Goal: Use online tool/utility: Utilize a website feature to perform a specific function

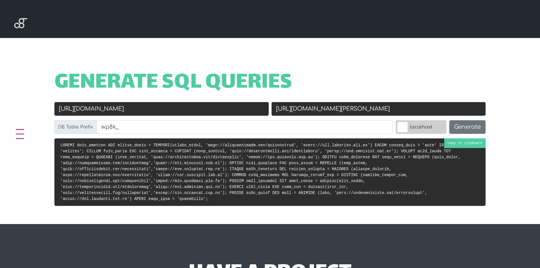
scroll to position [198, 0]
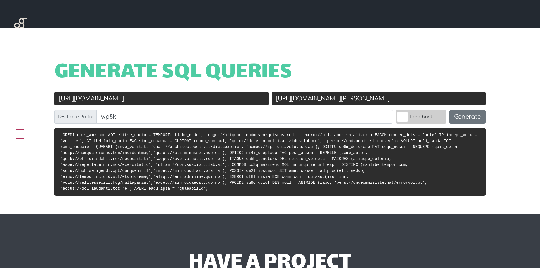
drag, startPoint x: 171, startPoint y: 100, endPoint x: 5, endPoint y: 100, distance: 166.3
click at [5, 100] on div "Generate SQL Queries Old URL [URL][DOMAIN_NAME] New URL [URL][DOMAIN_NAME][PERS…" at bounding box center [270, 121] width 540 height 186
paste input "s://[DOMAIN_NAME][URL]"
type input "[URL][DOMAIN_NAME]"
drag, startPoint x: 357, startPoint y: 98, endPoint x: 228, endPoint y: 99, distance: 128.9
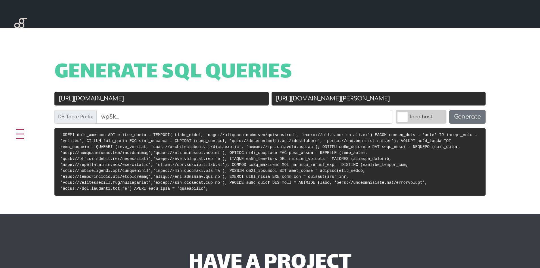
click at [228, 99] on div "Old URL https://iskaytech.com/artmakeit New URL https://www.cevallos.gob.ec DB …" at bounding box center [270, 110] width 434 height 36
paste input "https://artmakeit.com"
drag, startPoint x: 289, startPoint y: 95, endPoint x: 231, endPoint y: 104, distance: 58.5
click at [231, 104] on div "Old URL https://iskaytech.com/artmakeit New URL https://artmakeit.com DB Table …" at bounding box center [270, 110] width 434 height 36
click at [298, 99] on input "https://artmakeit.com" at bounding box center [378, 99] width 214 height 14
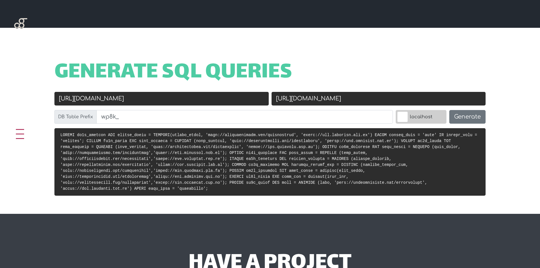
type input "[URL][DOMAIN_NAME]"
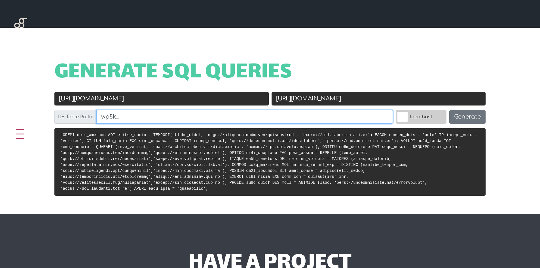
drag, startPoint x: 129, startPoint y: 117, endPoint x: 75, endPoint y: 115, distance: 53.3
click at [75, 115] on div "DB Table Prefix wp8k_" at bounding box center [223, 117] width 338 height 14
paste input "ky"
type input "wpky_"
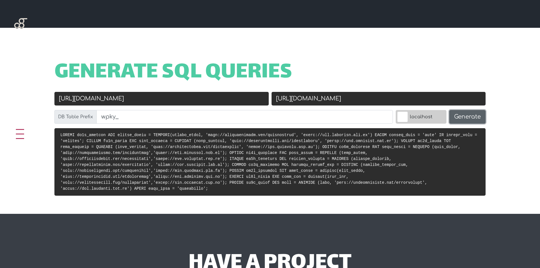
click at [462, 118] on button "Generate" at bounding box center [467, 117] width 36 height 14
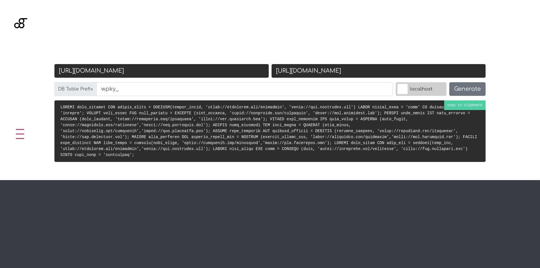
scroll to position [226, 0]
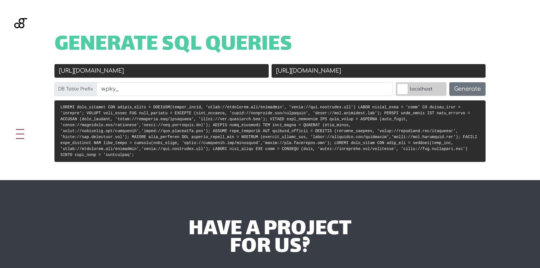
click at [429, 90] on label "localhost" at bounding box center [421, 89] width 51 height 14
click at [390, 84] on input "localhost" at bounding box center [390, 84] width 0 height 0
click at [462, 88] on button "Generate" at bounding box center [467, 89] width 36 height 14
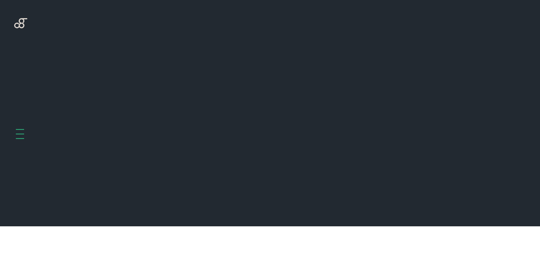
scroll to position [226, 0]
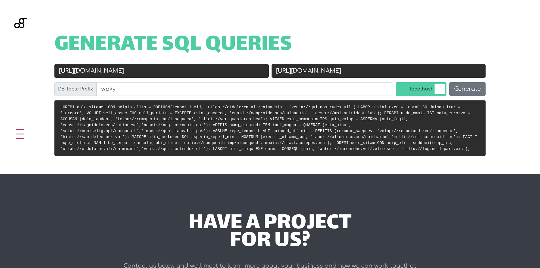
drag, startPoint x: 416, startPoint y: 88, endPoint x: 423, endPoint y: 88, distance: 6.8
click at [416, 88] on label "localhost" at bounding box center [421, 89] width 51 height 14
click at [390, 84] on input "localhost" at bounding box center [390, 84] width 0 height 0
click at [459, 87] on button "Generate" at bounding box center [467, 89] width 36 height 14
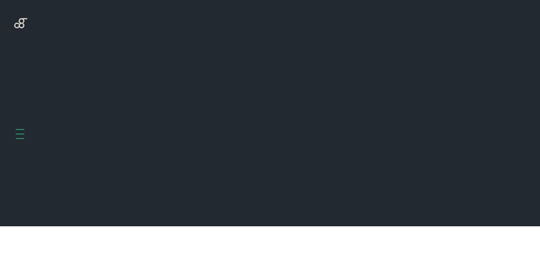
scroll to position [226, 0]
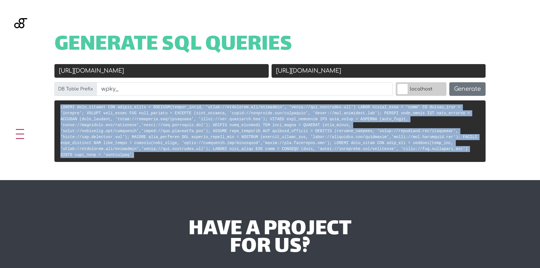
drag, startPoint x: 202, startPoint y: 149, endPoint x: 53, endPoint y: 110, distance: 154.5
click at [53, 110] on div at bounding box center [270, 133] width 454 height 66
copy code "UPDATE wpky_options SET option_value = REPLACE(option_value, 'https://iskaytech…"
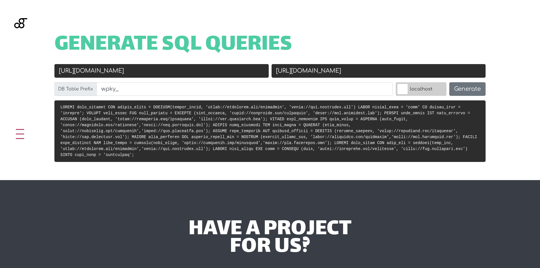
click at [411, 89] on label "localhost" at bounding box center [421, 89] width 51 height 14
click at [390, 84] on input "localhost" at bounding box center [390, 84] width 0 height 0
click at [457, 87] on button "Generate" at bounding box center [467, 89] width 36 height 14
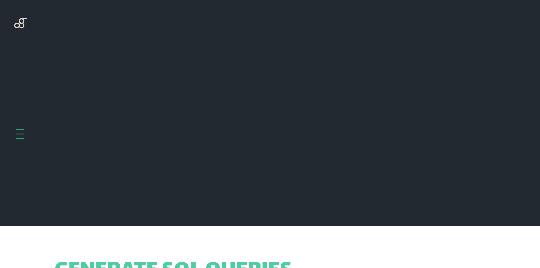
scroll to position [226, 0]
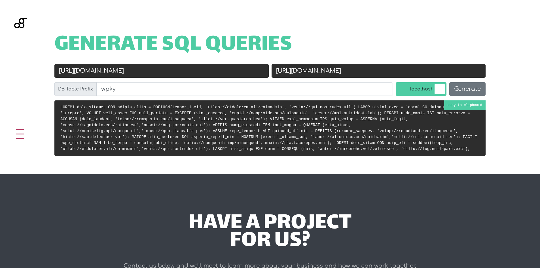
click at [194, 142] on code at bounding box center [268, 128] width 417 height 46
click at [72, 70] on input "[URL][DOMAIN_NAME]" at bounding box center [161, 71] width 214 height 14
type input "[URL][DOMAIN_NAME]"
drag, startPoint x: 437, startPoint y: 88, endPoint x: 443, endPoint y: 87, distance: 5.7
click at [438, 87] on label "localhost" at bounding box center [421, 89] width 51 height 14
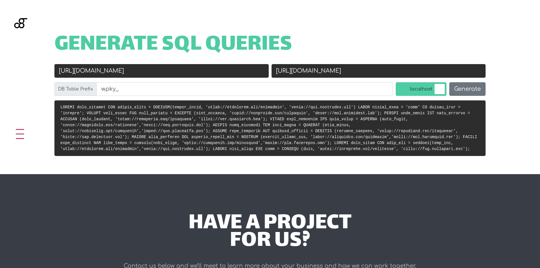
click at [390, 84] on input "localhost" at bounding box center [390, 84] width 0 height 0
click at [461, 86] on button "Generate" at bounding box center [467, 89] width 36 height 14
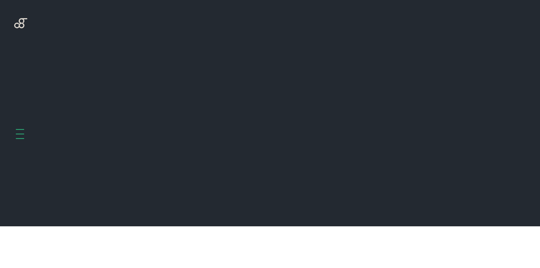
scroll to position [226, 0]
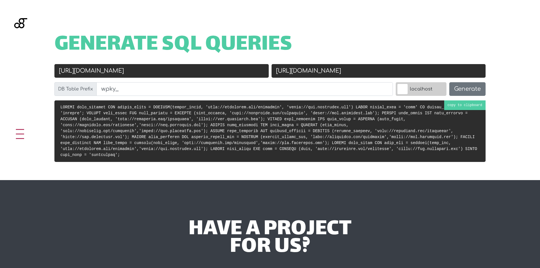
click at [214, 124] on code at bounding box center [268, 131] width 417 height 52
